Goal: Use online tool/utility: Utilize a website feature to perform a specific function

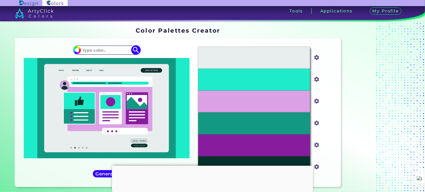
click at [112, 48] on input at bounding box center [106, 49] width 51 height 7
paste input "#FA2F3D"
type input "#FA2F3D"
click at [137, 49] on img at bounding box center [136, 50] width 10 height 10
type input "#fa2f3d"
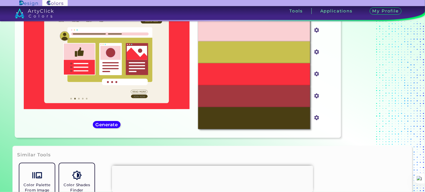
scroll to position [55, 0]
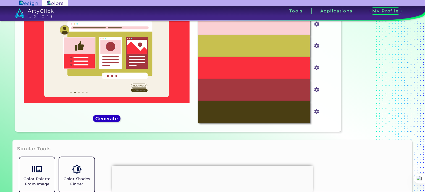
click at [109, 119] on h5 "Generate" at bounding box center [106, 119] width 20 height 4
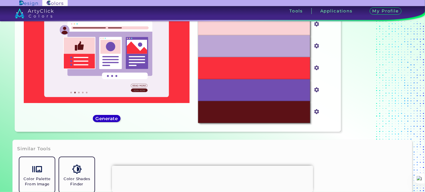
click at [103, 119] on h5 "Generate" at bounding box center [106, 118] width 23 height 5
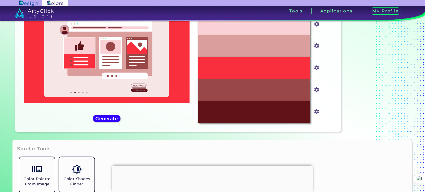
scroll to position [28, 0]
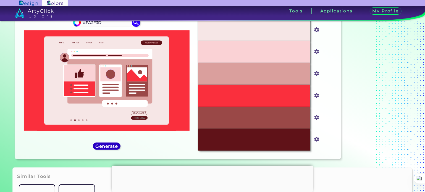
click at [104, 144] on h5 "Generate" at bounding box center [106, 146] width 21 height 4
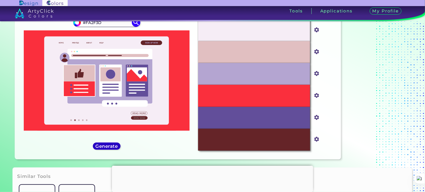
click at [107, 148] on h5 "Generate" at bounding box center [106, 146] width 20 height 4
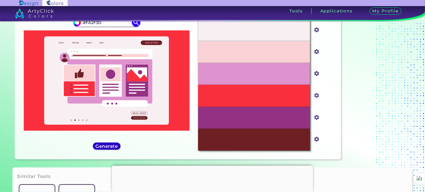
click at [107, 146] on h5 "Generate" at bounding box center [106, 146] width 23 height 5
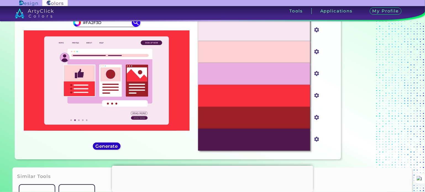
click at [107, 146] on h5 "Generate" at bounding box center [106, 146] width 21 height 4
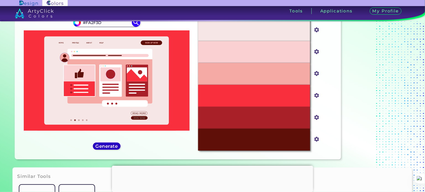
click at [107, 146] on h5 "Generate" at bounding box center [106, 146] width 20 height 4
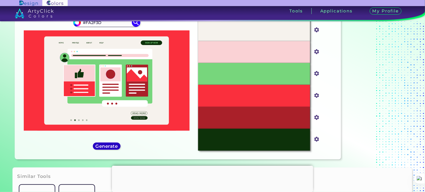
click at [104, 148] on h5 "Generate" at bounding box center [107, 146] width 22 height 4
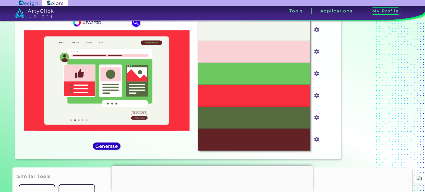
click at [104, 147] on h5 "Generate" at bounding box center [106, 146] width 20 height 4
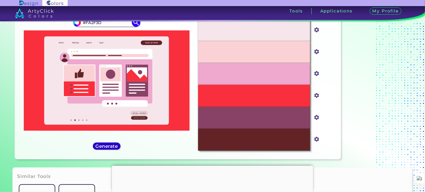
click at [104, 147] on h5 "Generate" at bounding box center [106, 146] width 20 height 4
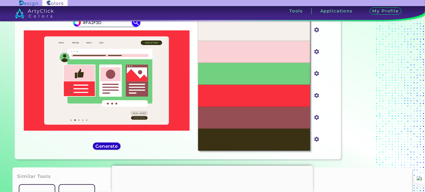
click at [104, 146] on h5 "Generate" at bounding box center [106, 146] width 23 height 5
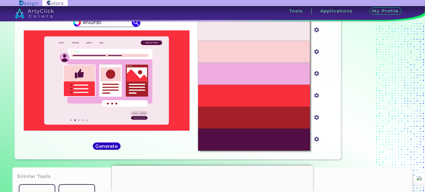
click at [104, 146] on h5 "Generate" at bounding box center [106, 146] width 20 height 4
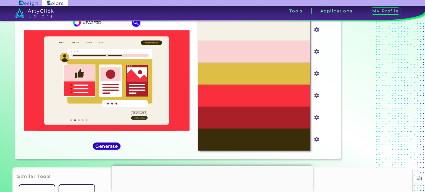
click at [104, 146] on h5 "Generate" at bounding box center [106, 146] width 21 height 4
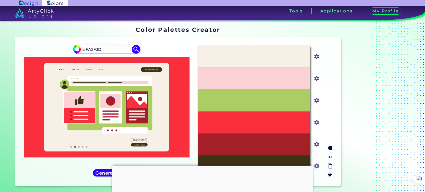
scroll to position [0, 0]
